Goal: Communication & Community: Participate in discussion

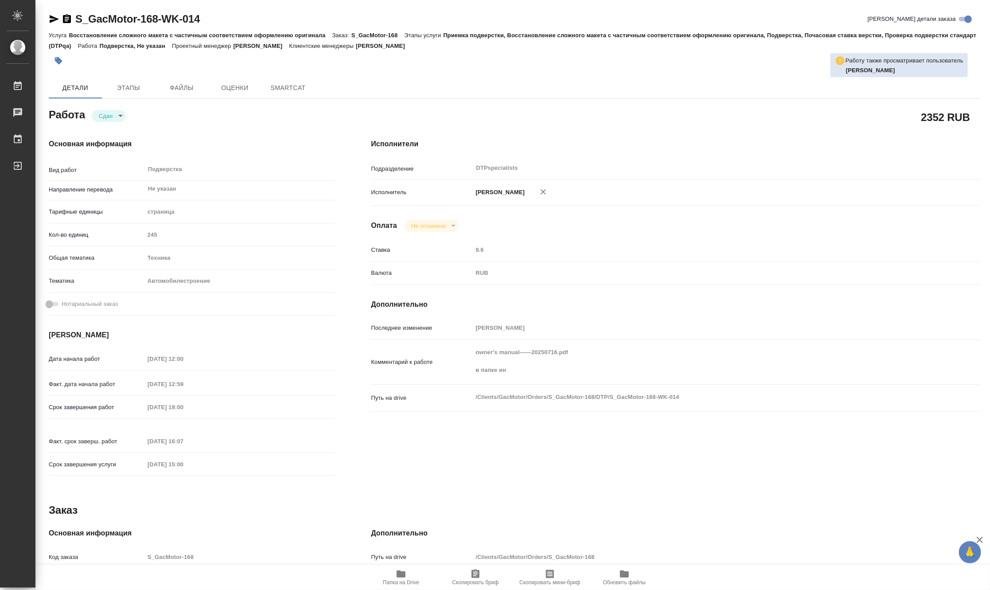
type textarea "x"
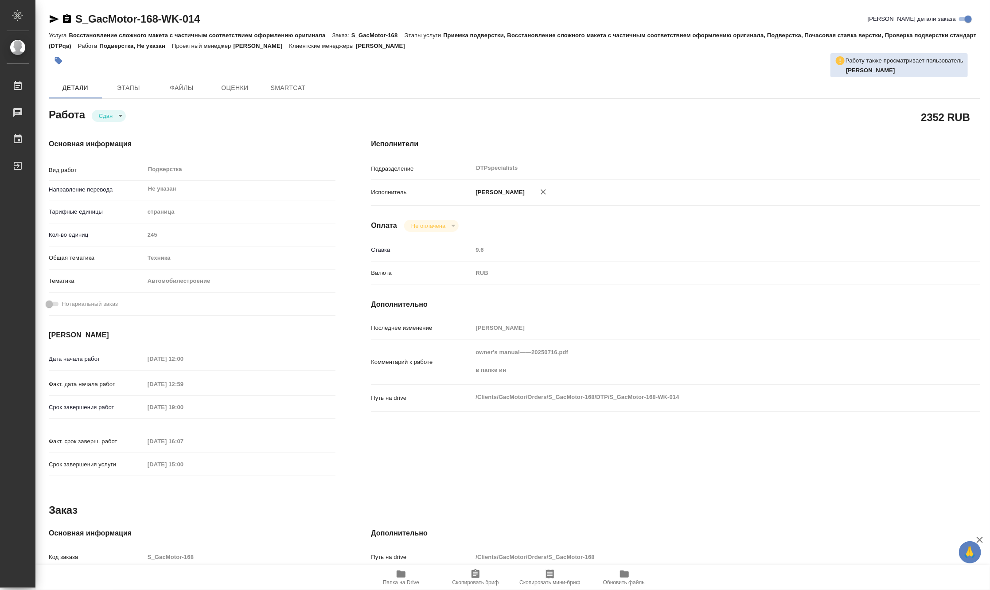
type textarea "x"
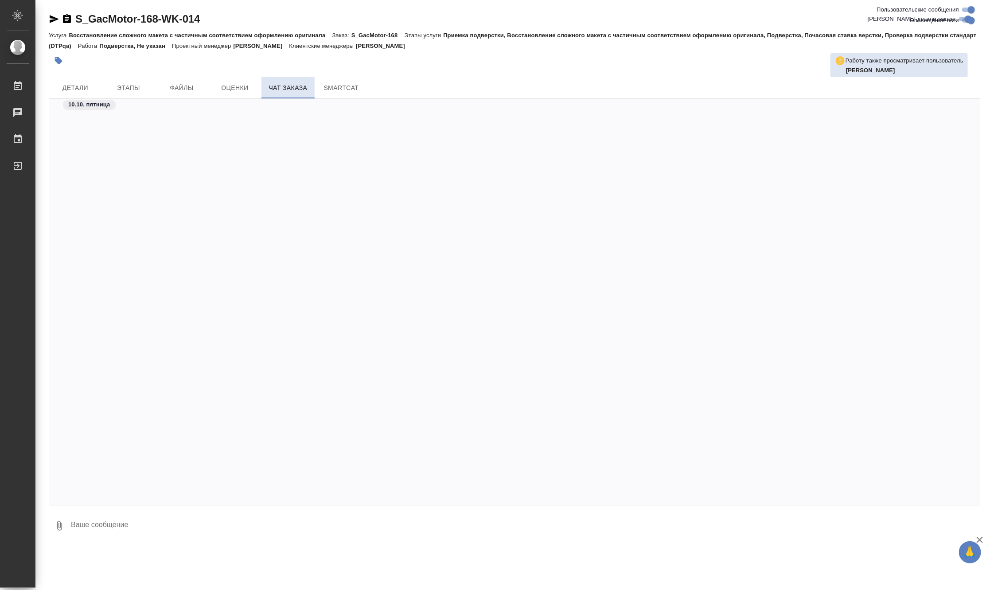
scroll to position [33505, 0]
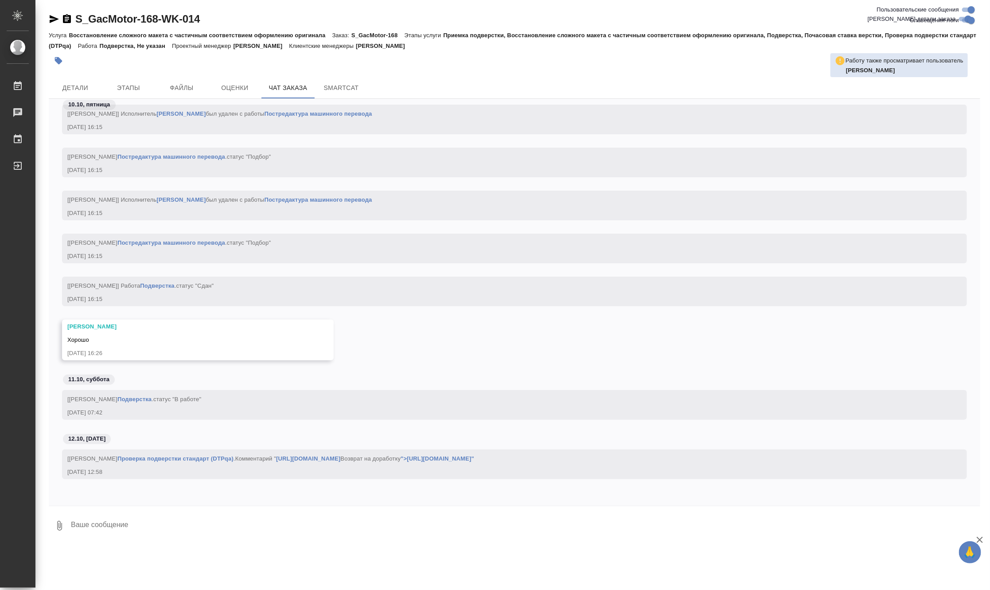
click at [340, 455] on link "[URL][DOMAIN_NAME]" at bounding box center [308, 458] width 64 height 7
click at [401, 461] on link "">[URL][DOMAIN_NAME]"" at bounding box center [438, 458] width 74 height 7
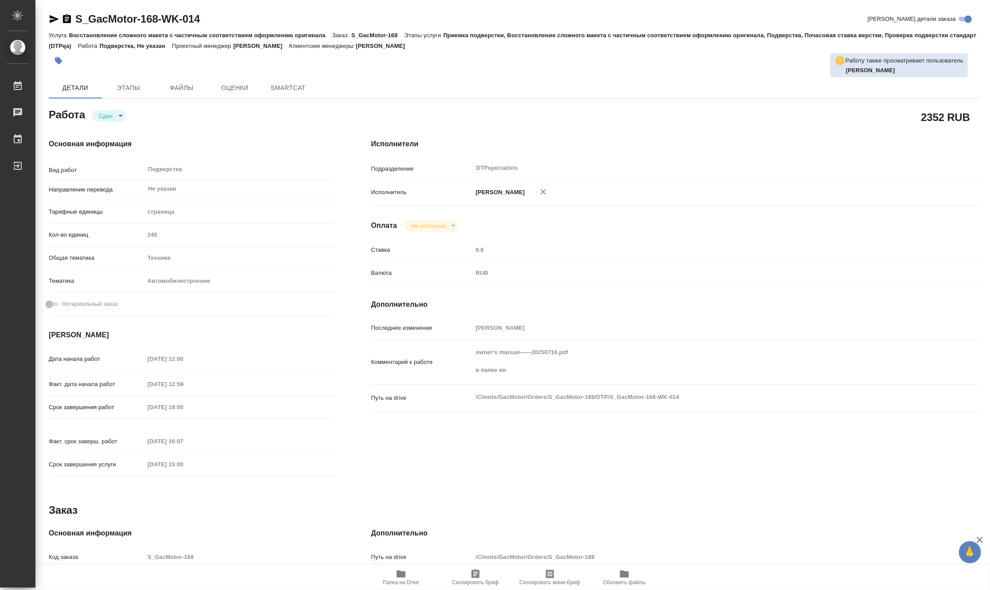
type textarea "x"
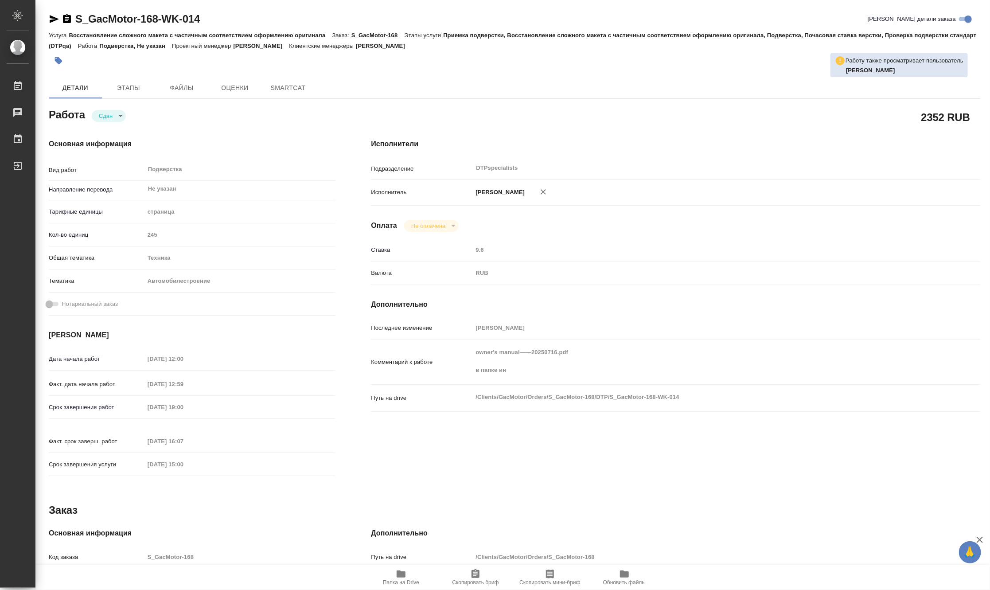
type textarea "x"
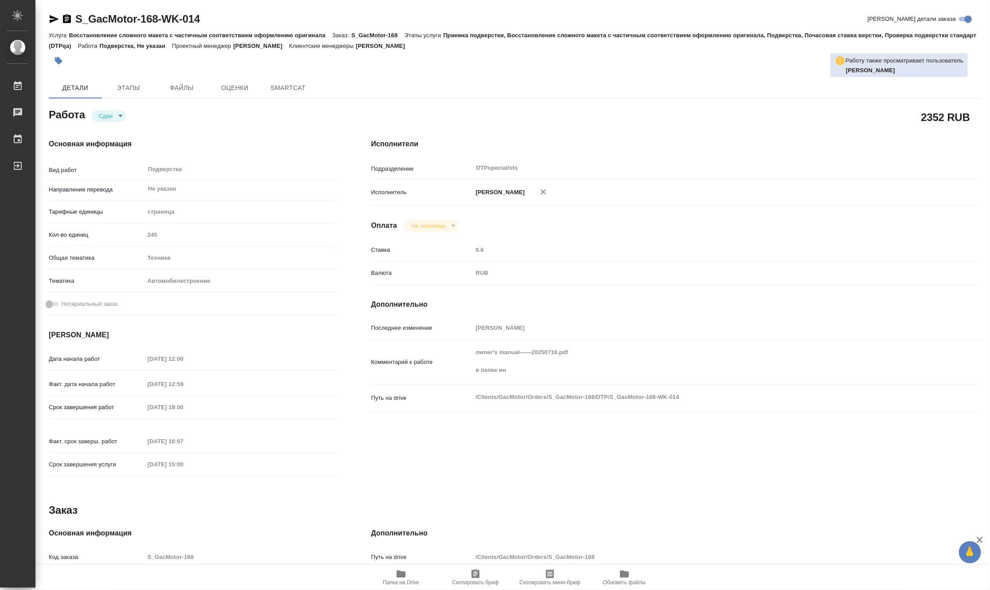
type textarea "x"
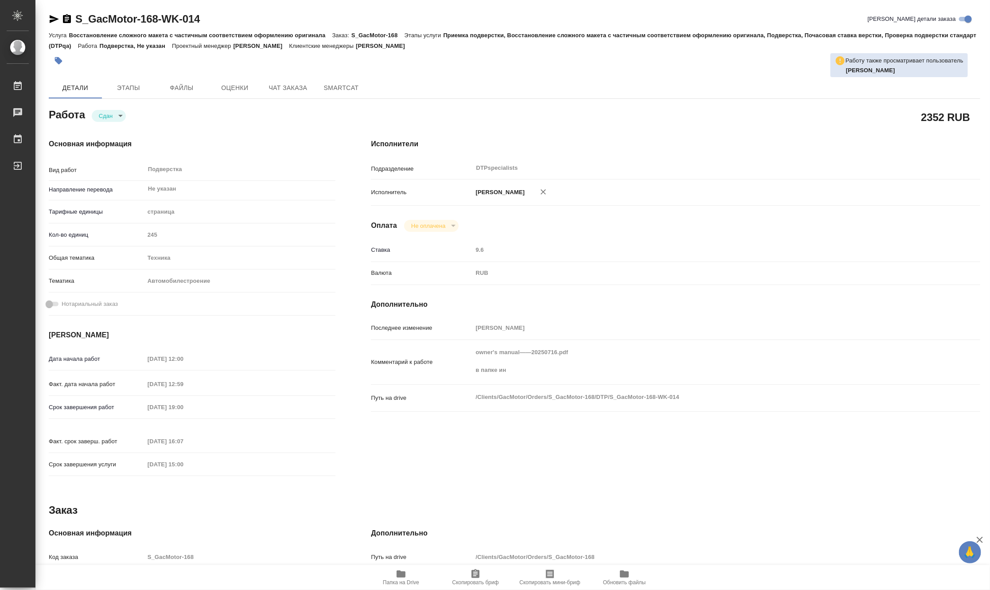
type textarea "x"
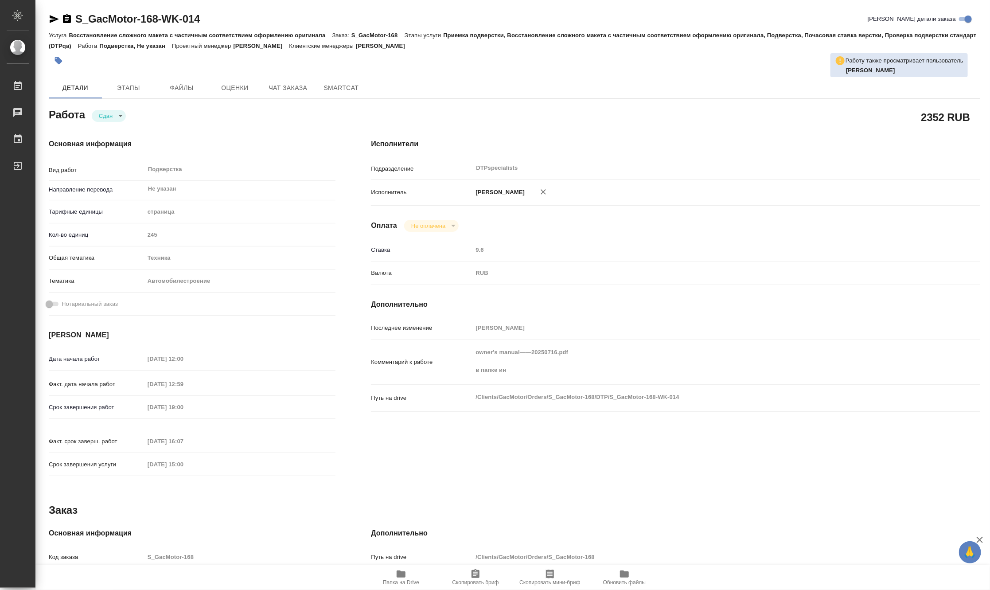
type textarea "x"
